Goal: Navigation & Orientation: Find specific page/section

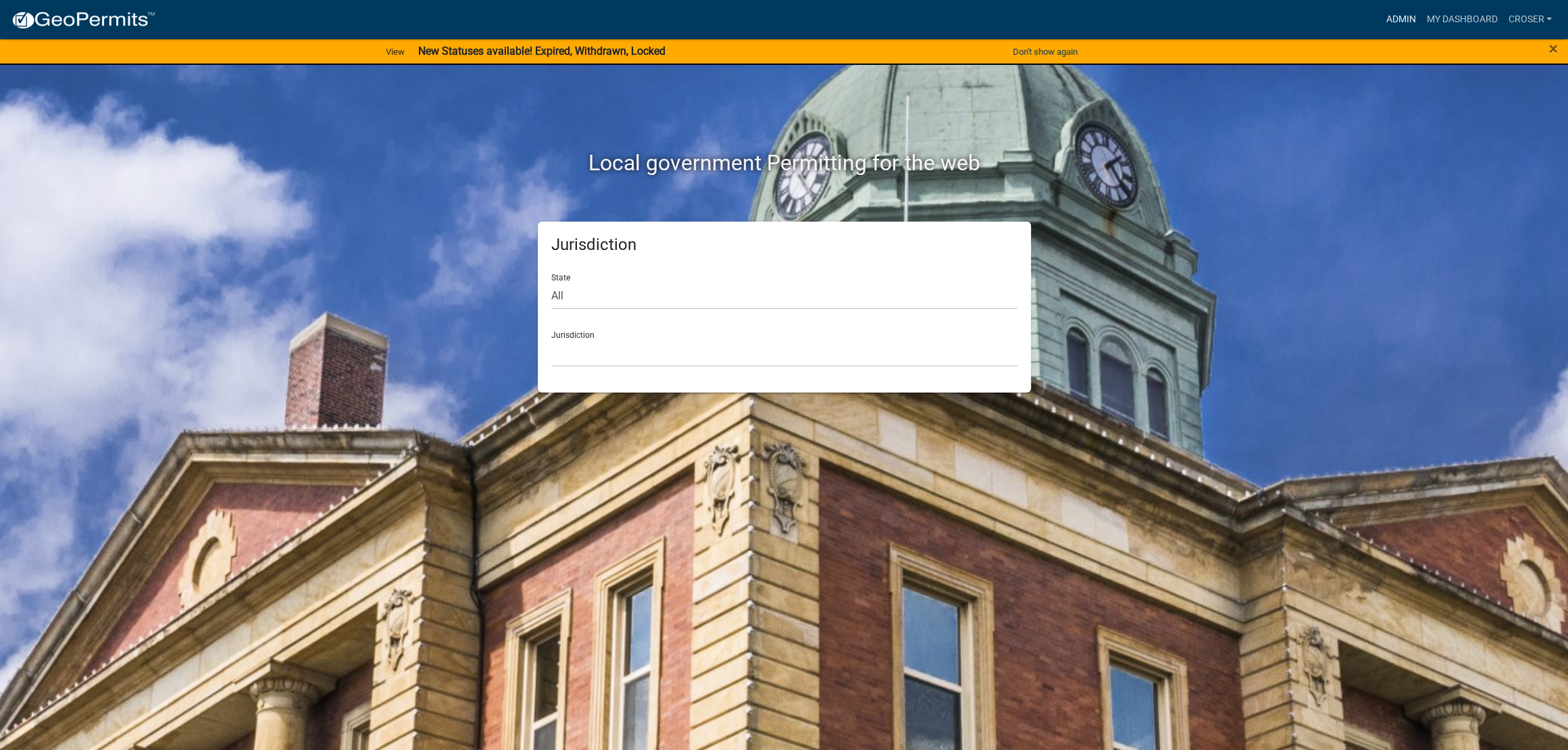
click at [1380, 25] on link "Admin" at bounding box center [1400, 20] width 40 height 26
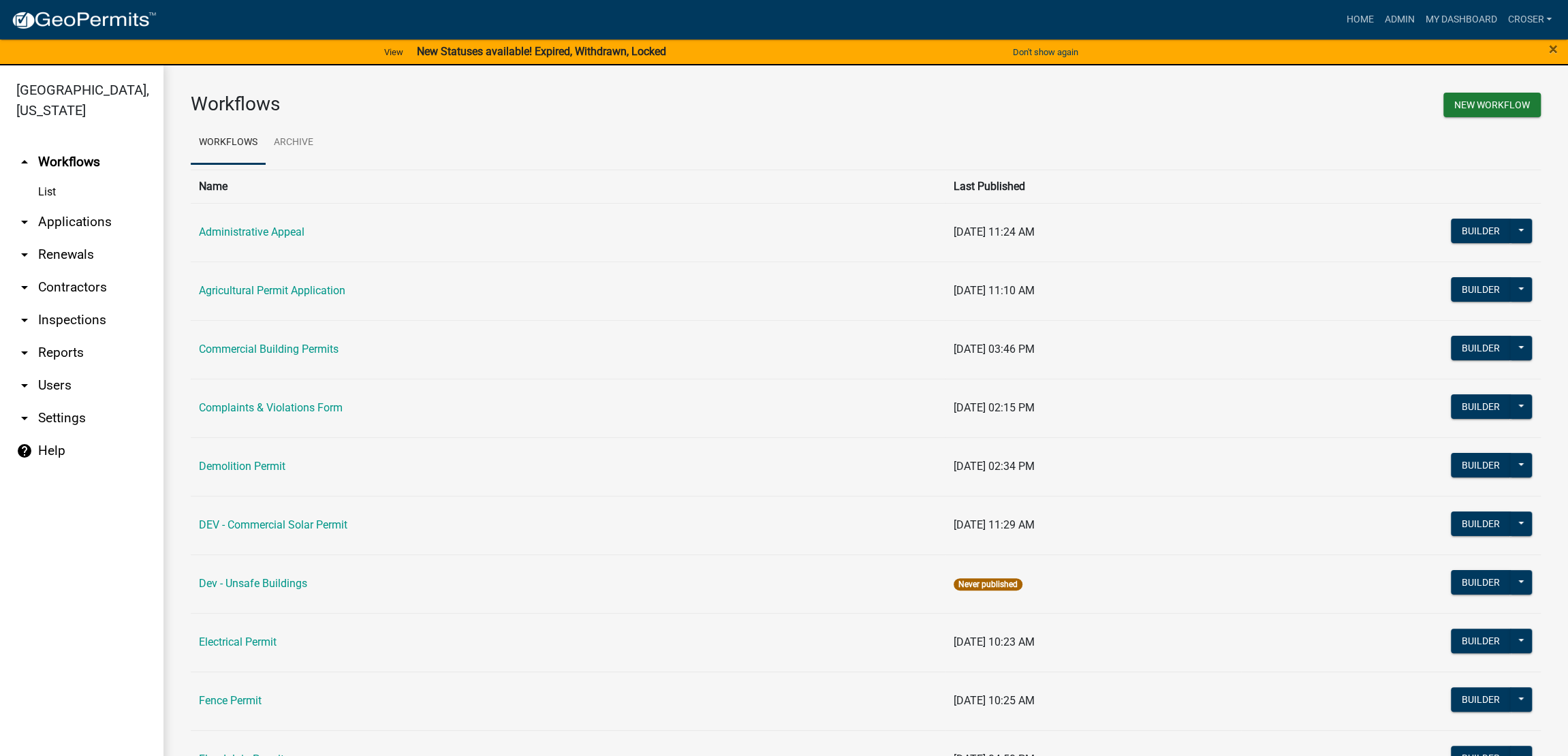
click at [552, 121] on div "Workflows" at bounding box center [524, 107] width 685 height 28
click at [536, 115] on h3 "Workflows" at bounding box center [523, 104] width 665 height 23
click at [530, 115] on h3 "Workflows" at bounding box center [523, 104] width 665 height 23
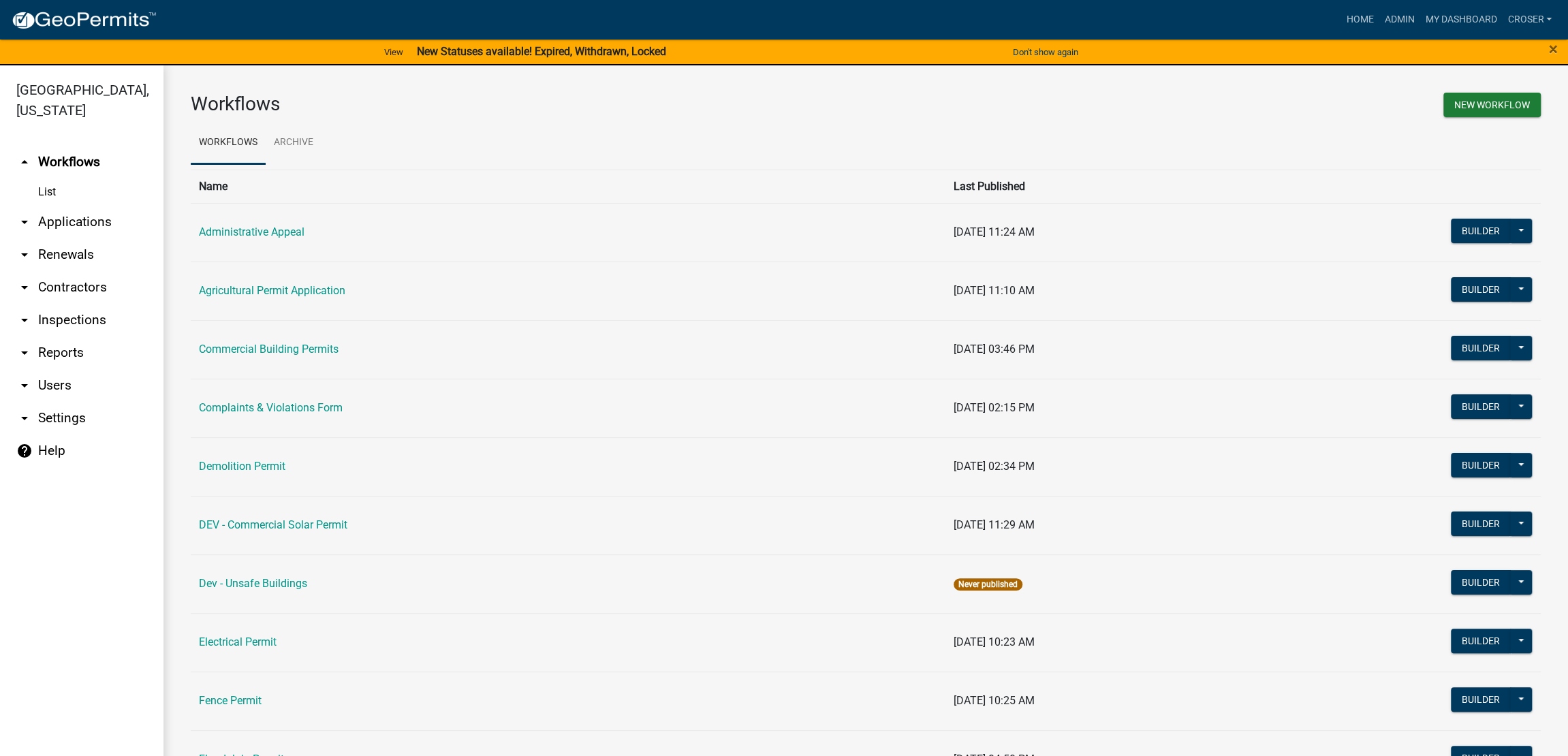
click at [530, 115] on h3 "Workflows" at bounding box center [523, 104] width 665 height 23
click at [137, 239] on link "arrow_drop_down Applications" at bounding box center [82, 222] width 164 height 33
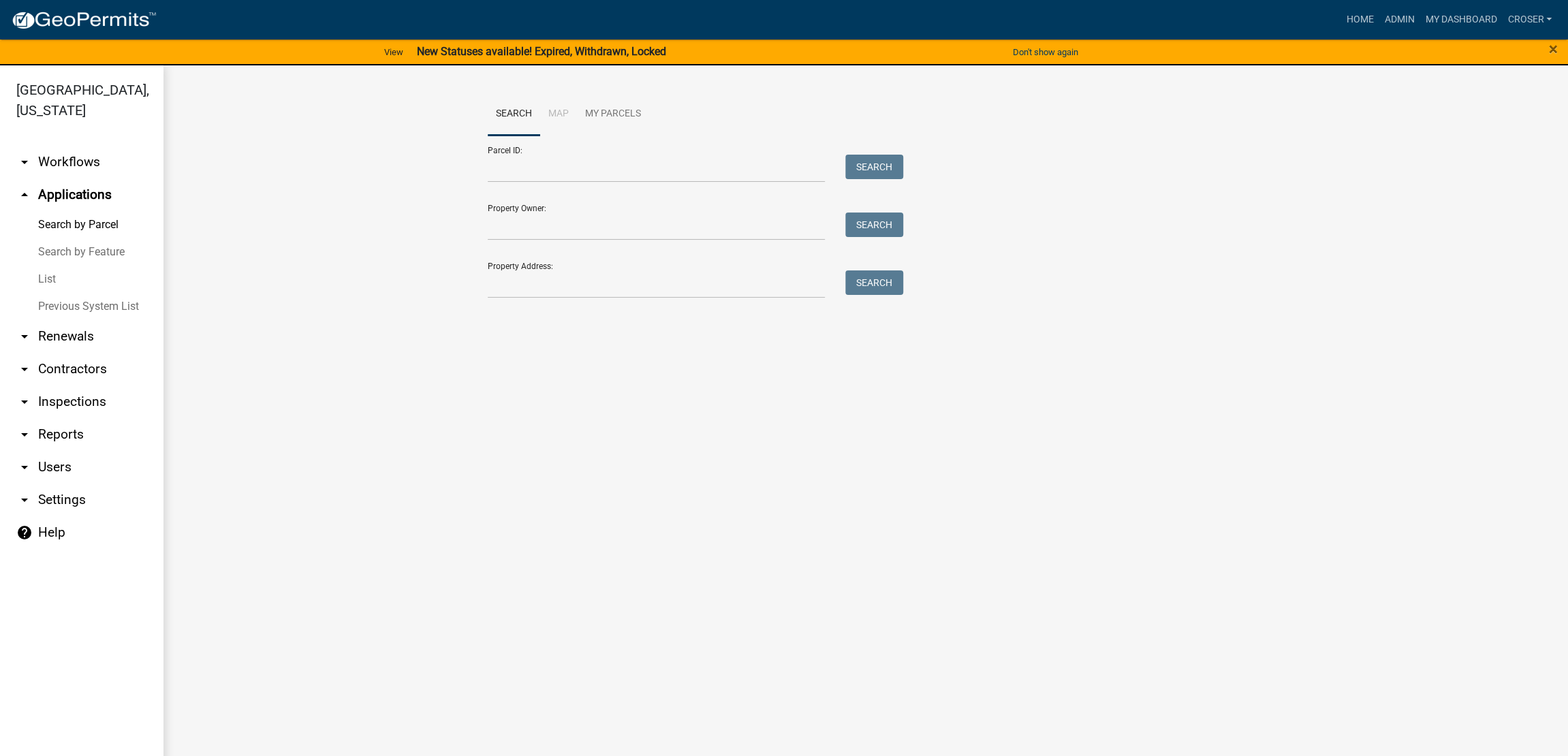
click at [62, 293] on link "List" at bounding box center [82, 279] width 164 height 28
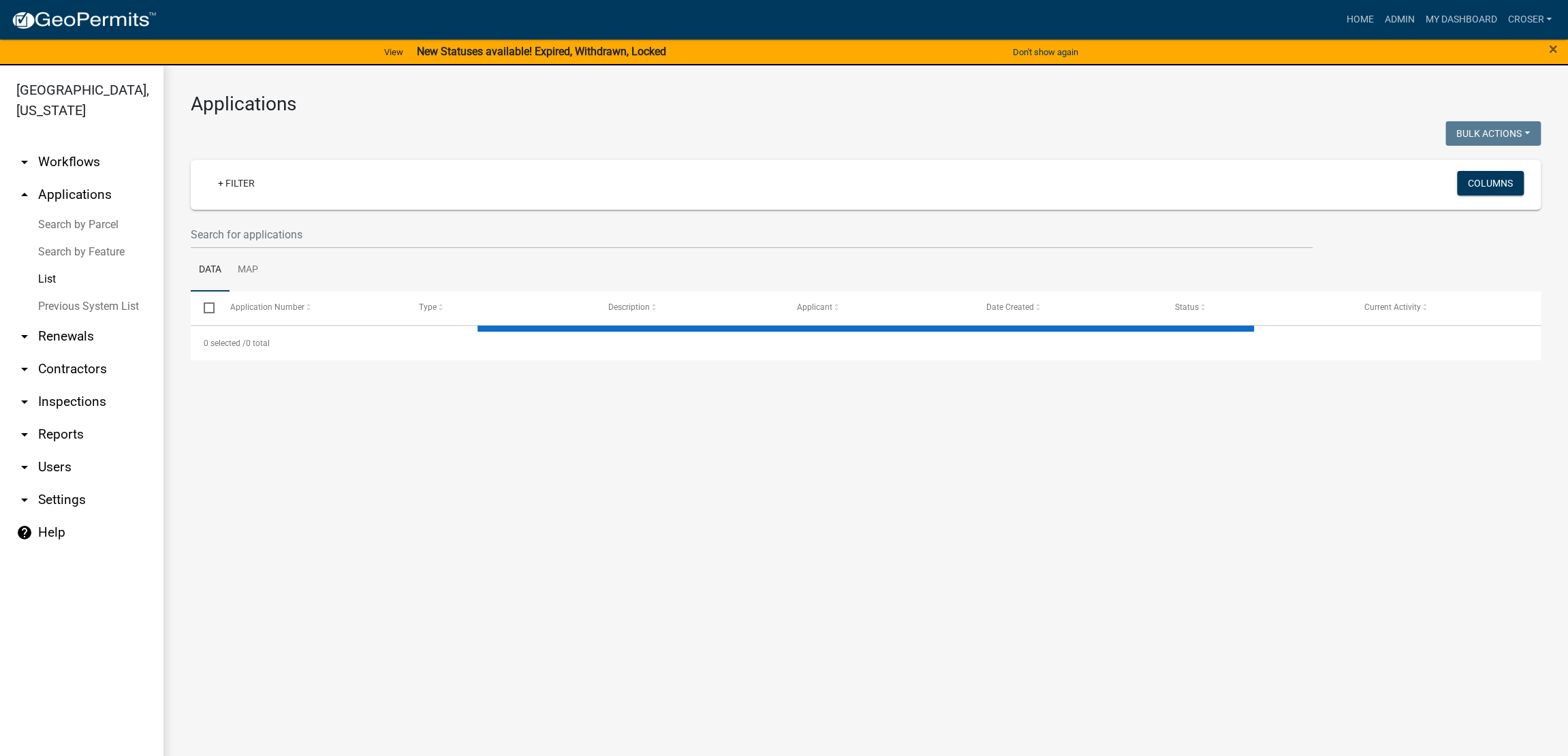
select select "3: 100"
